Goal: Task Accomplishment & Management: Use online tool/utility

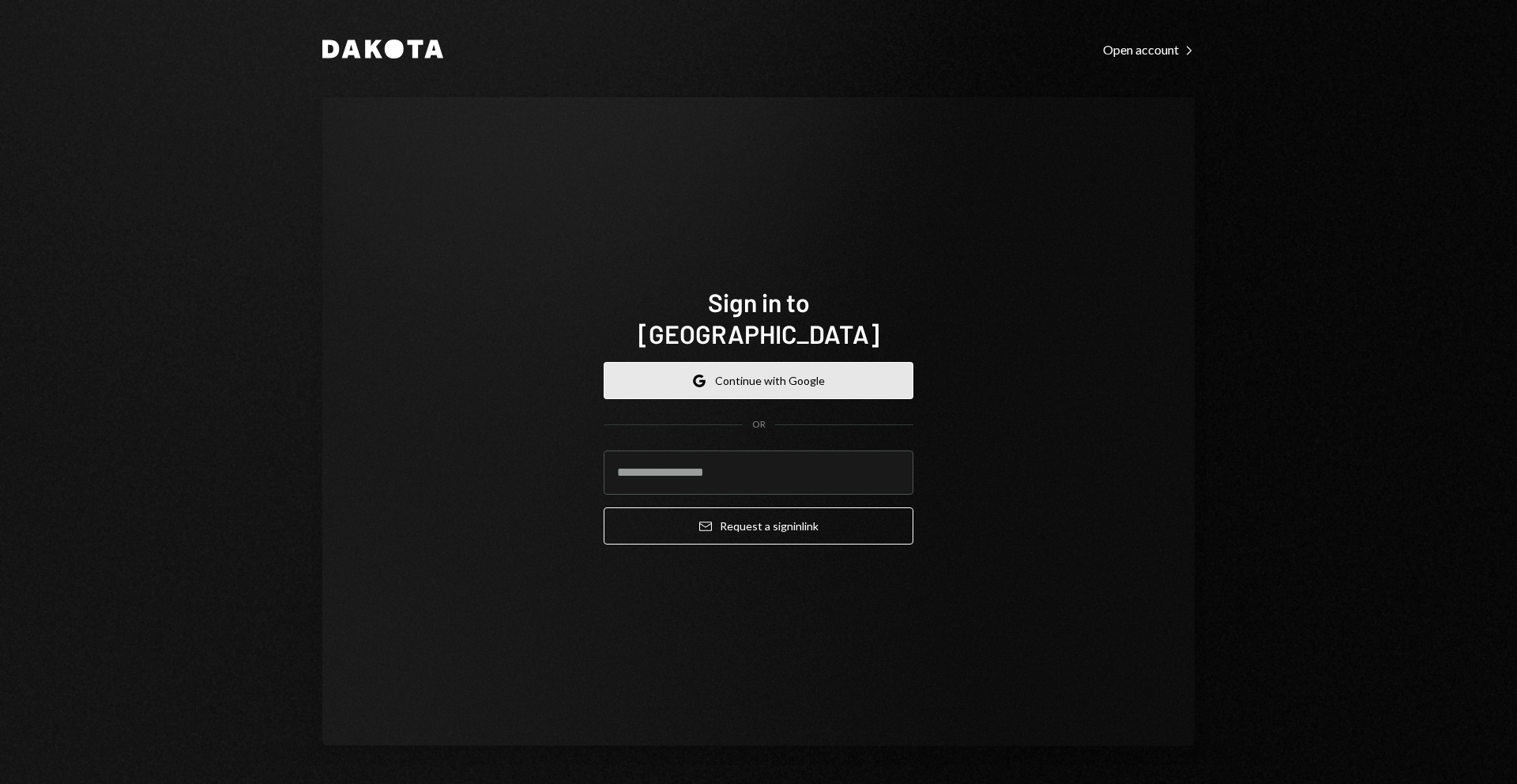
click at [828, 361] on button "Google Continue with Google" at bounding box center [758, 380] width 310 height 37
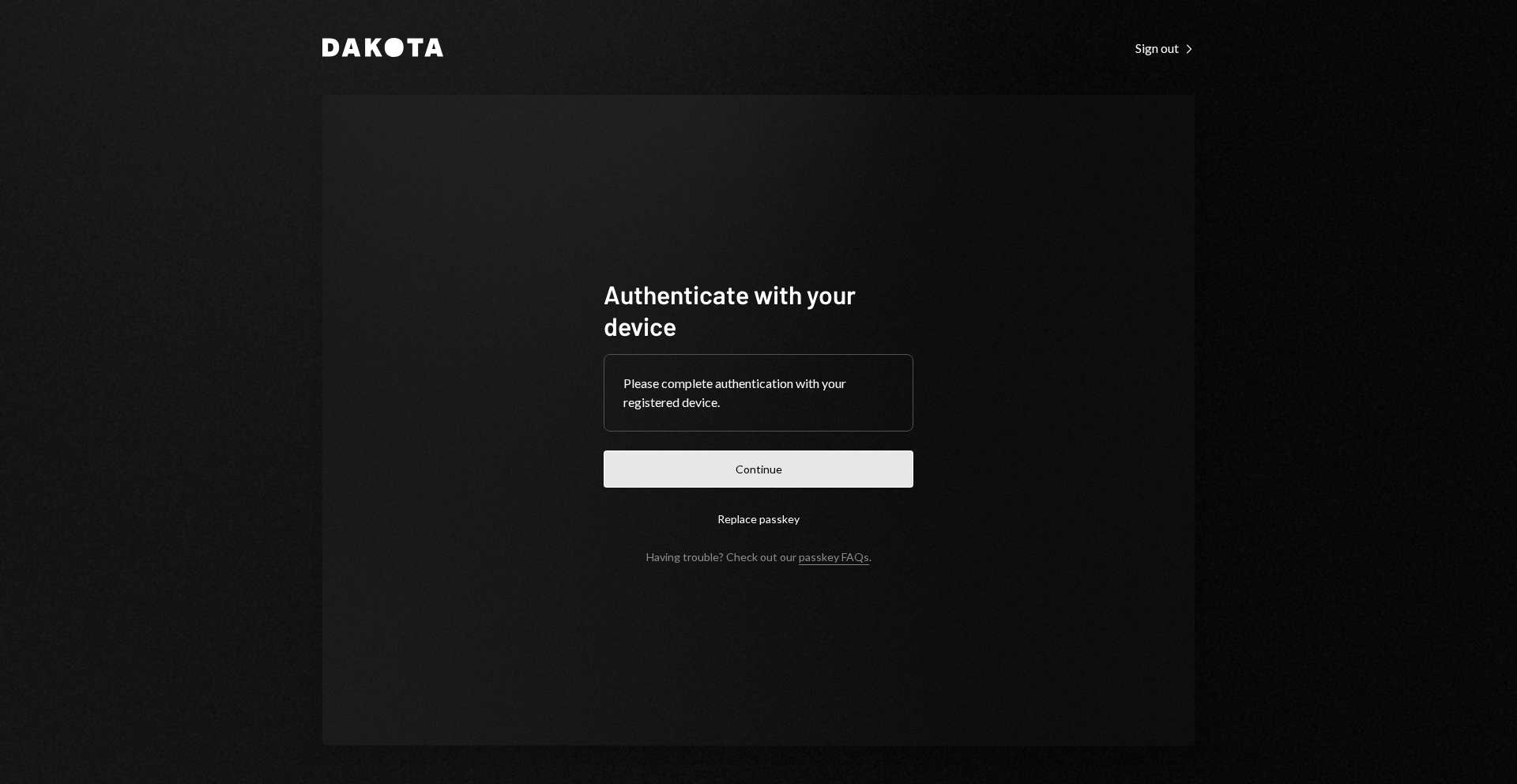
click at [807, 466] on button "Continue" at bounding box center [758, 468] width 310 height 37
